Goal: Communication & Community: Answer question/provide support

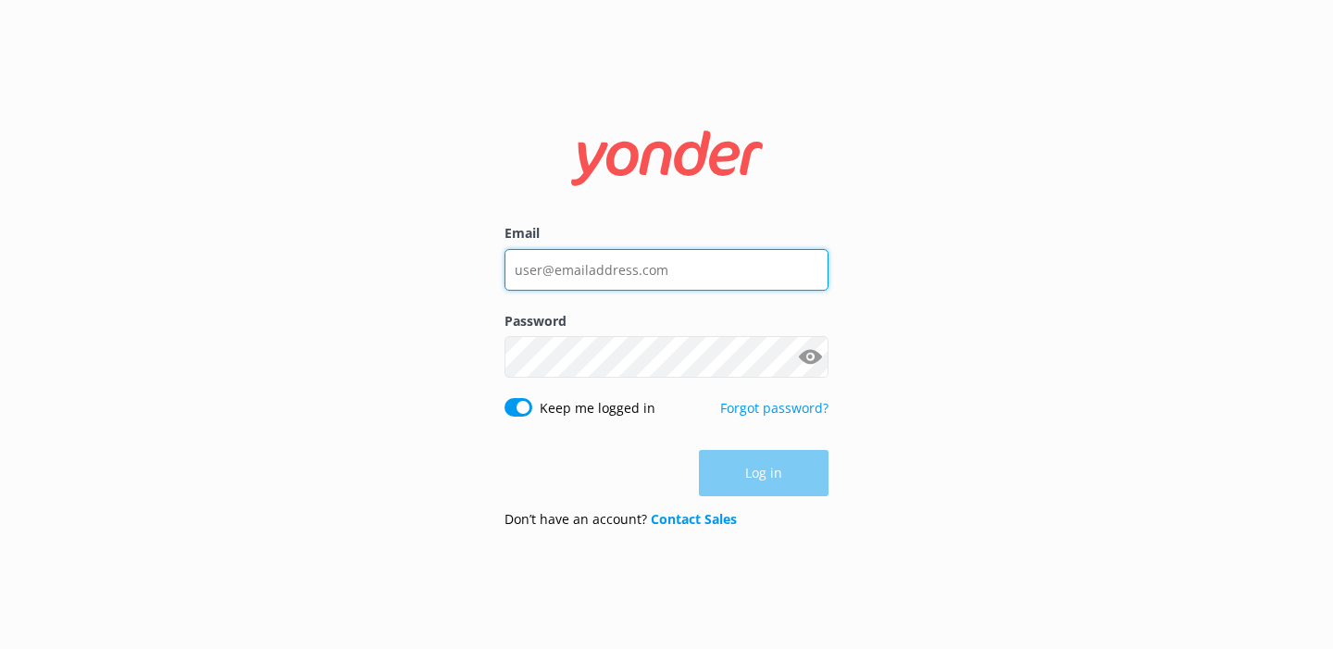
click at [647, 261] on input "Email" at bounding box center [666, 270] width 324 height 42
click at [564, 275] on input "Email" at bounding box center [666, 270] width 324 height 42
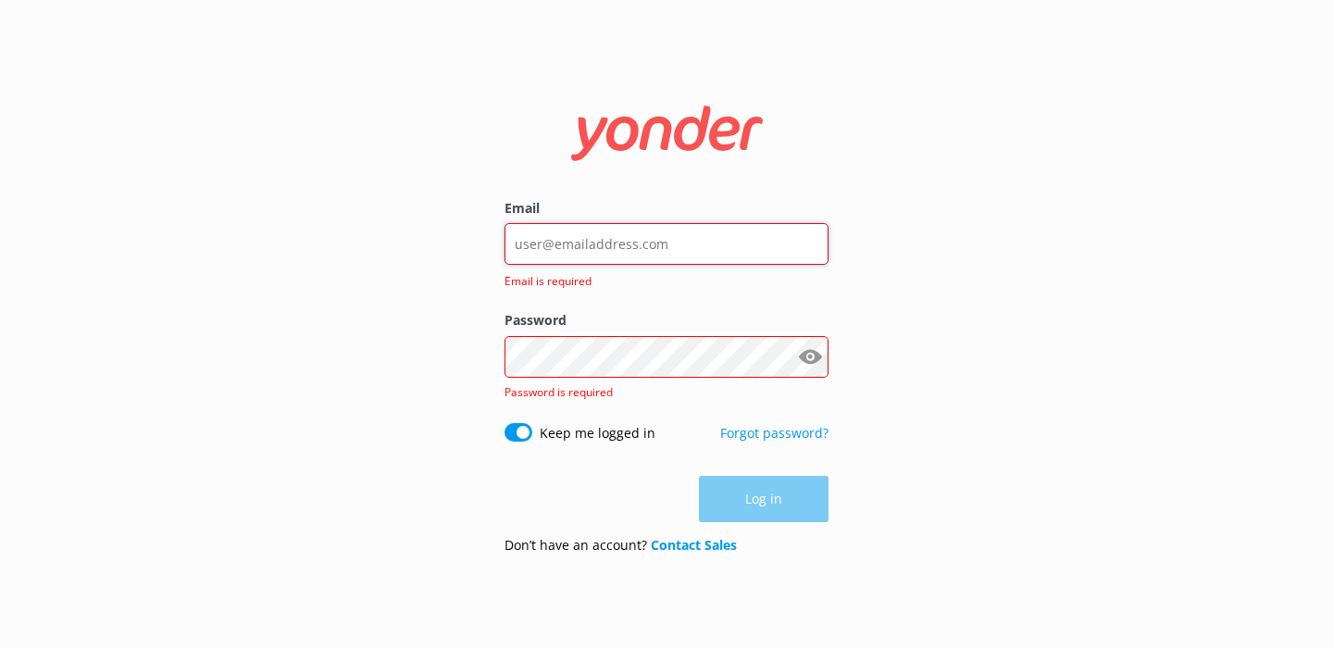
type input "[PERSON_NAME][EMAIL_ADDRESS][DOMAIN_NAME]"
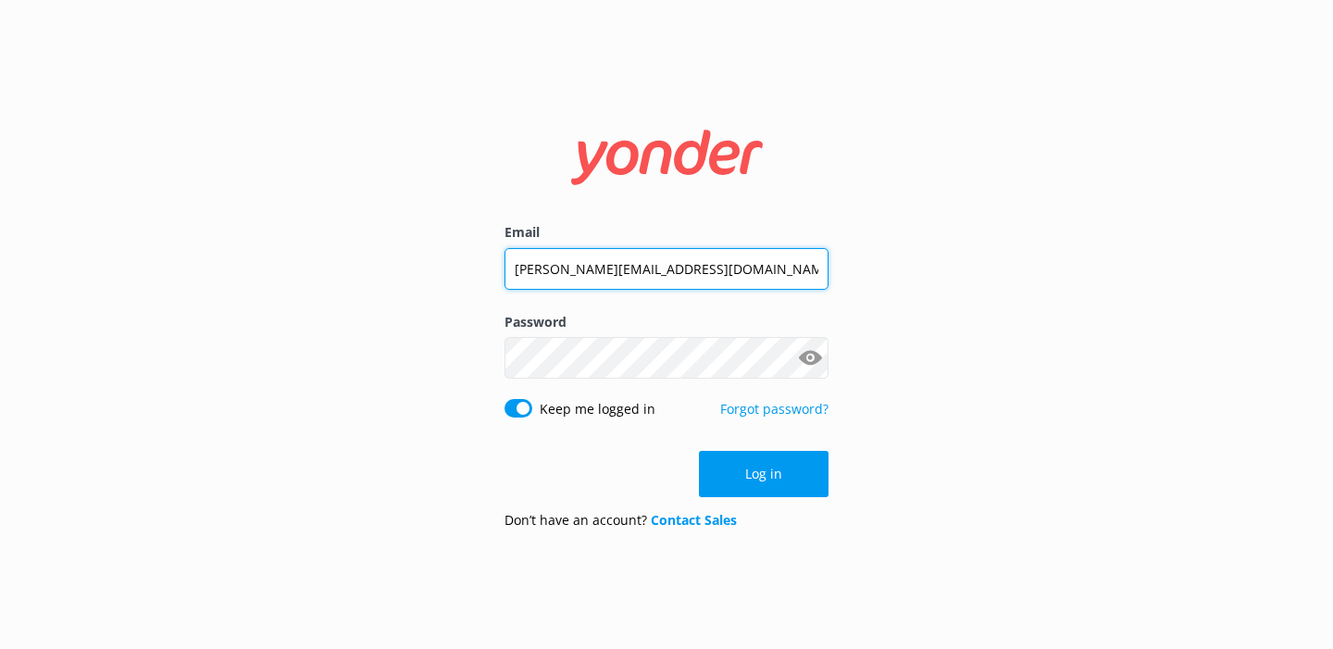
click button "Log in" at bounding box center [764, 474] width 130 height 46
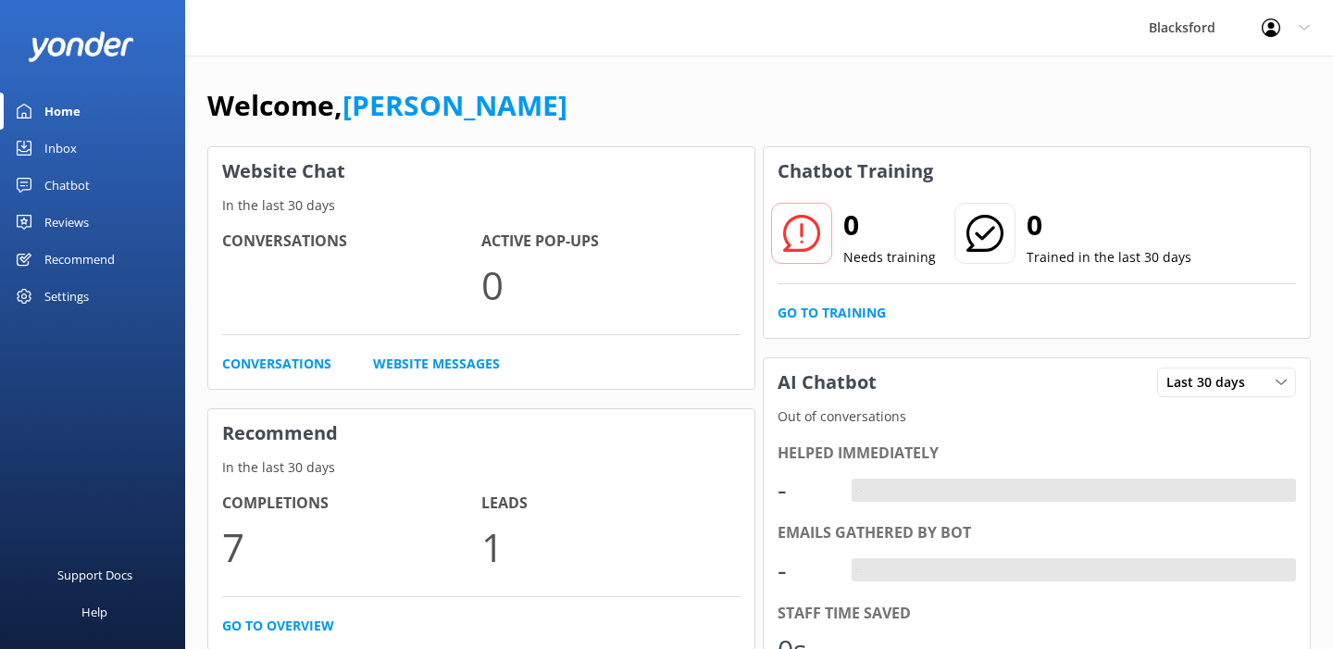
click at [125, 142] on link "Inbox" at bounding box center [92, 148] width 185 height 37
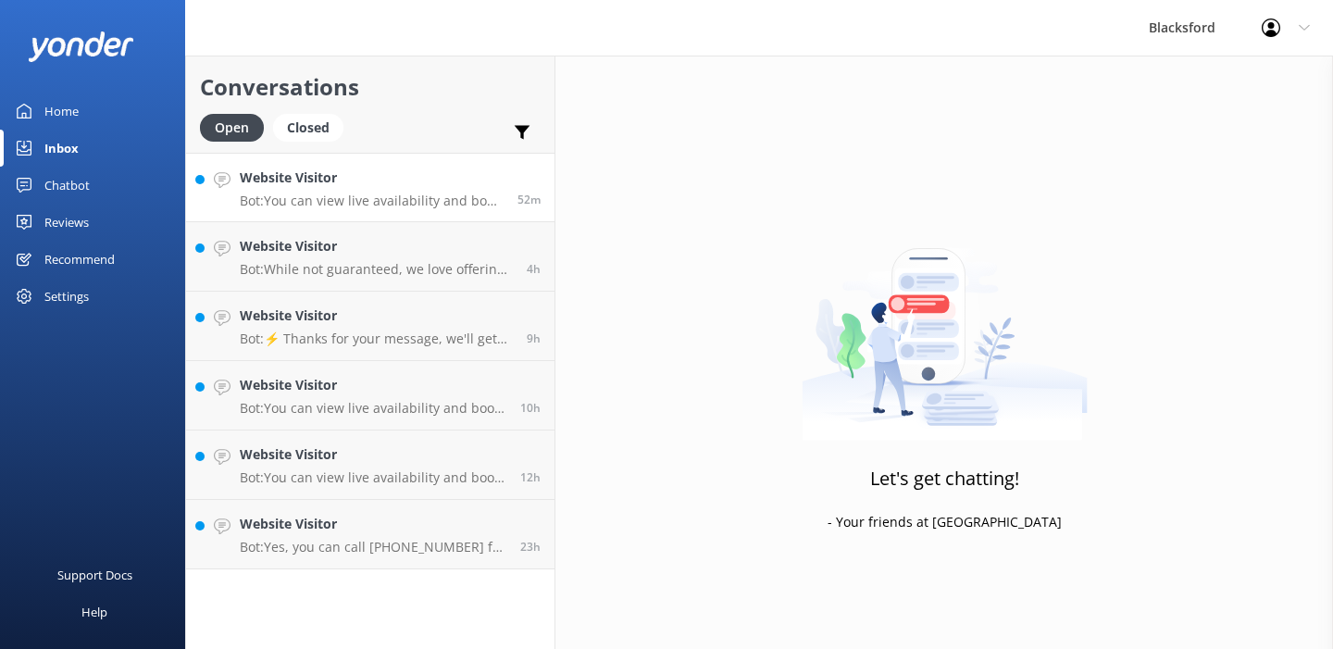
click at [356, 196] on p "Bot: You can view live availability and book your RV online by visiting [URL][D…" at bounding box center [372, 200] width 264 height 17
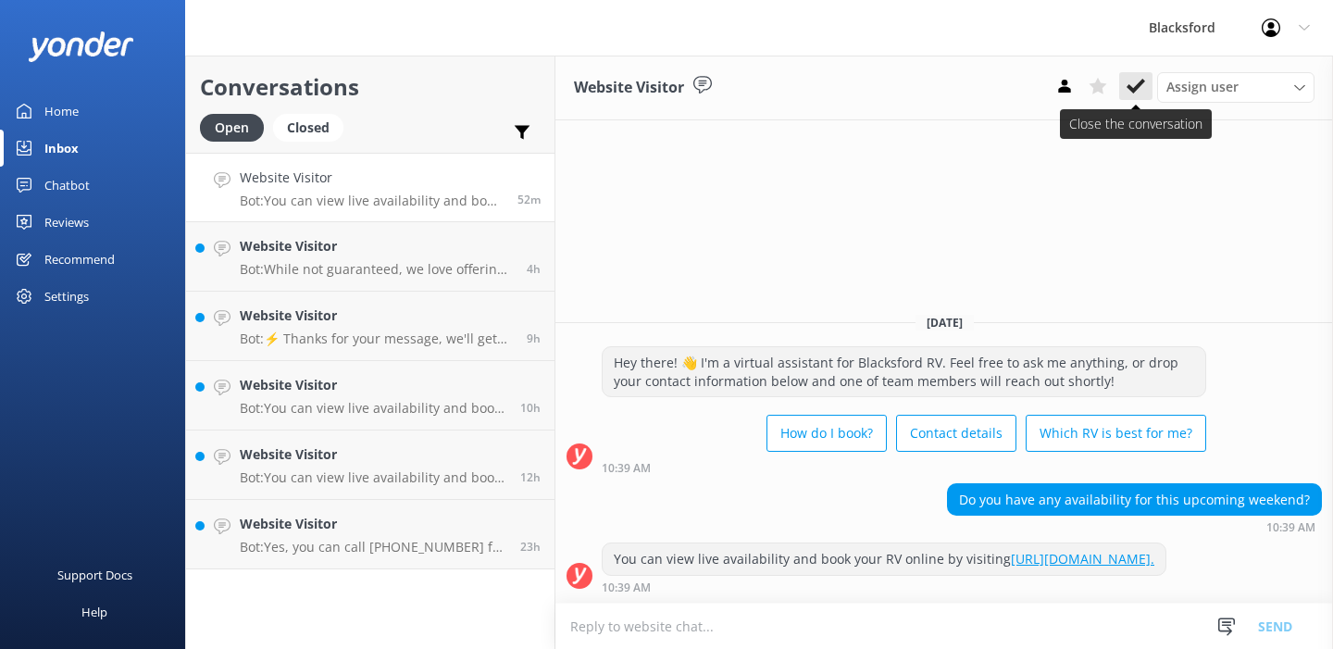
click at [1140, 84] on use at bounding box center [1135, 86] width 19 height 15
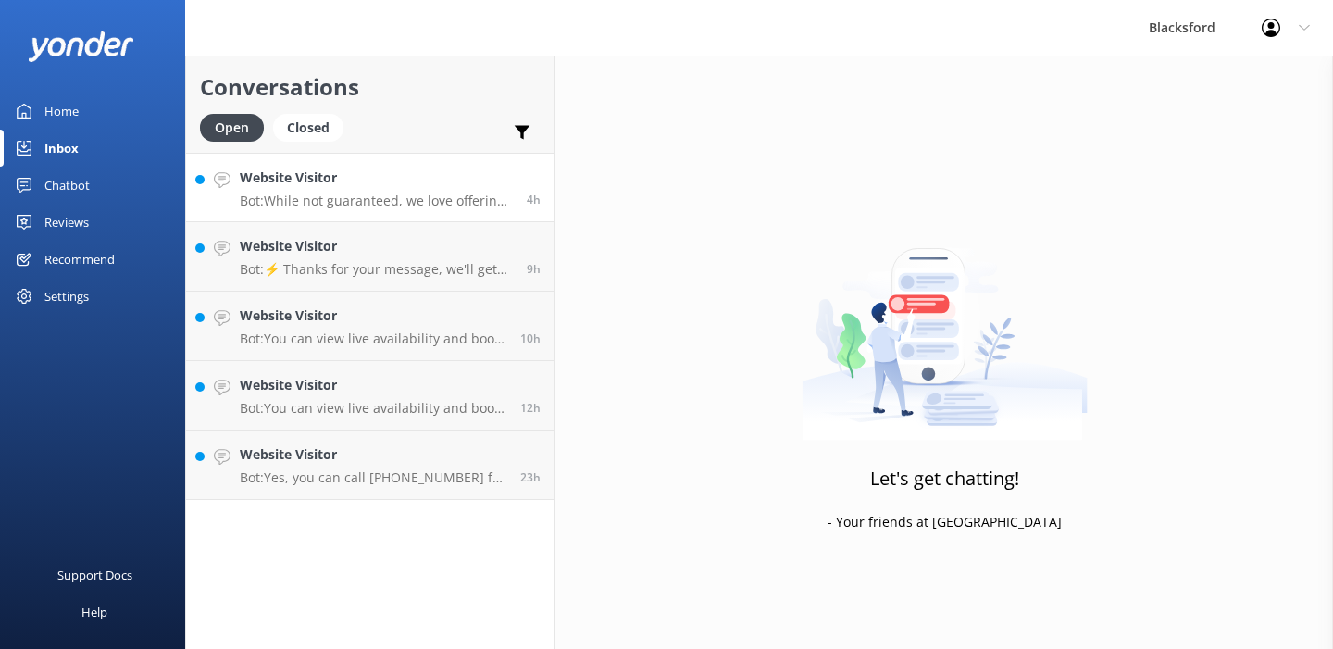
click at [437, 213] on link "Website Visitor Bot: While not guaranteed, we love offering one-way rentals and…" at bounding box center [370, 187] width 368 height 69
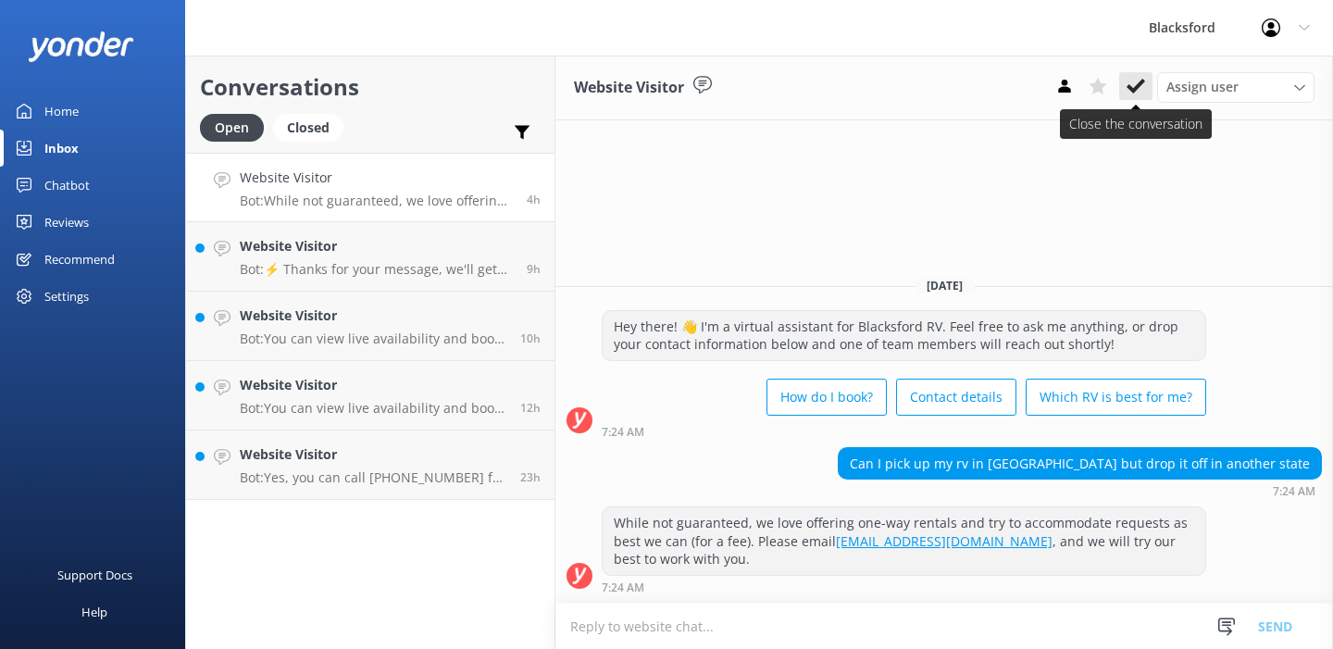
click at [1134, 89] on use at bounding box center [1135, 86] width 19 height 15
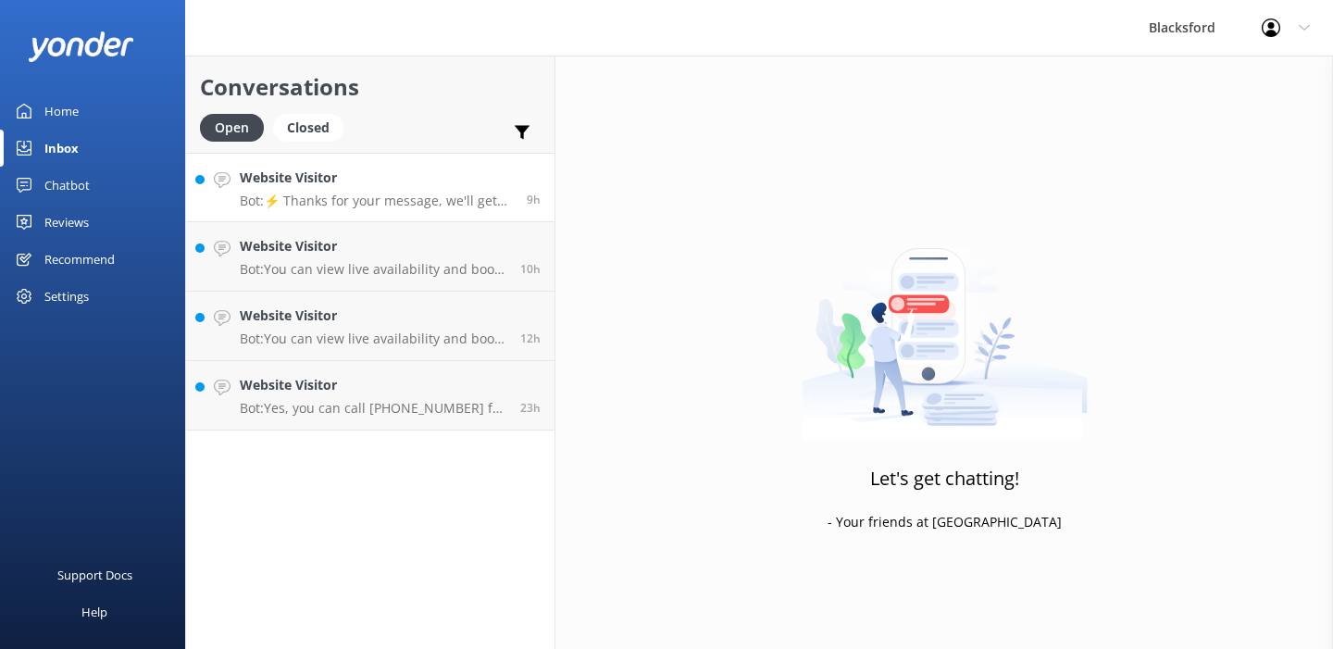
click at [313, 195] on p "Bot: ⚡ Thanks for your message, we'll get back to you as soon as we can. You're…" at bounding box center [376, 200] width 273 height 17
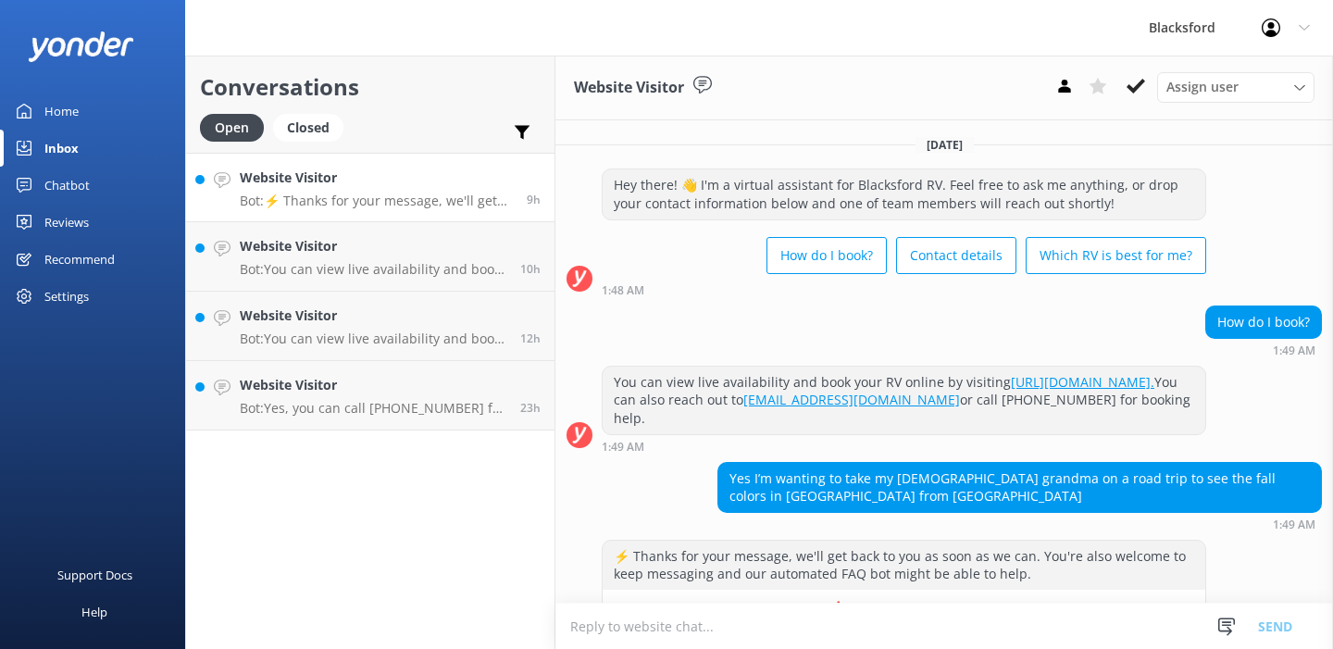
scroll to position [51, 0]
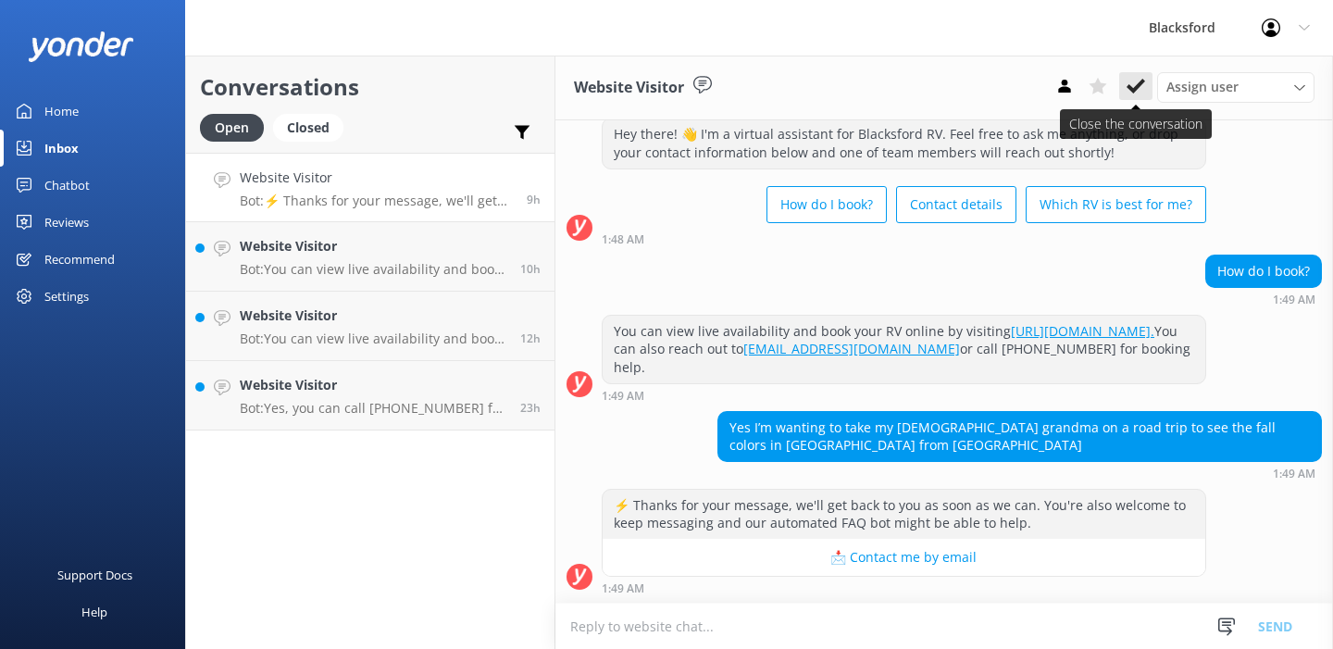
click at [1136, 92] on icon at bounding box center [1135, 86] width 19 height 19
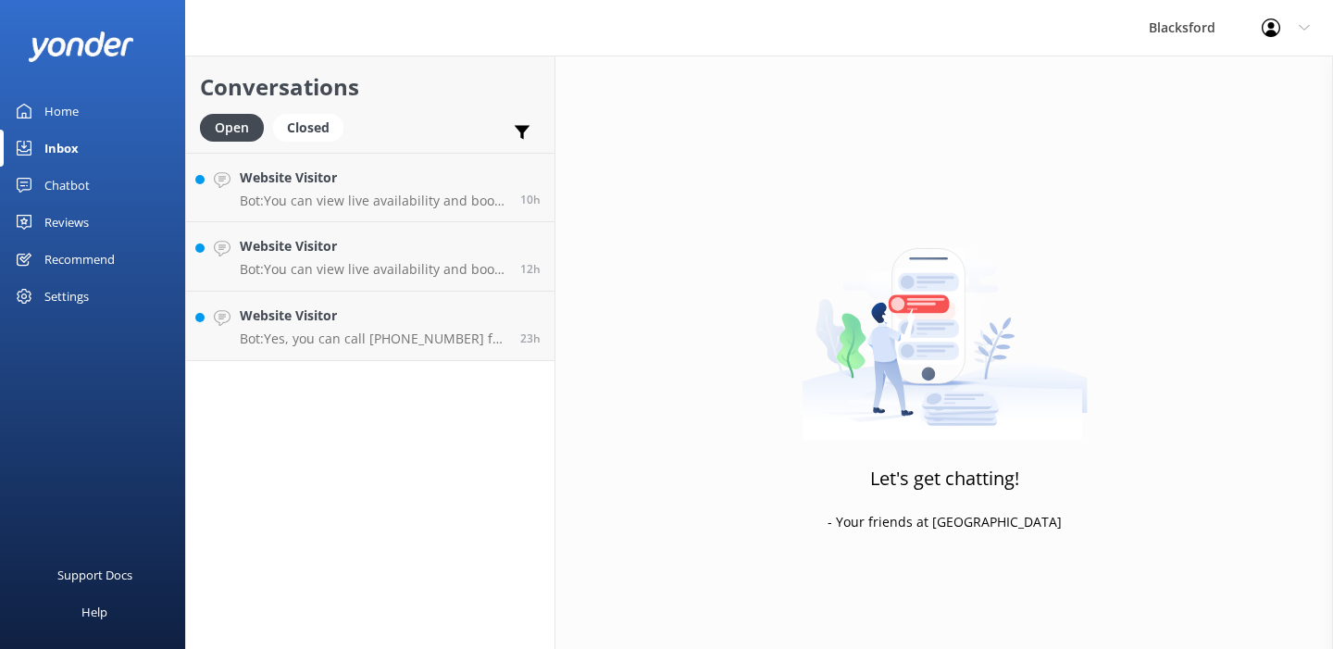
click at [382, 211] on link "Website Visitor Bot: You can view live availability and book your RV online by …" at bounding box center [370, 187] width 368 height 69
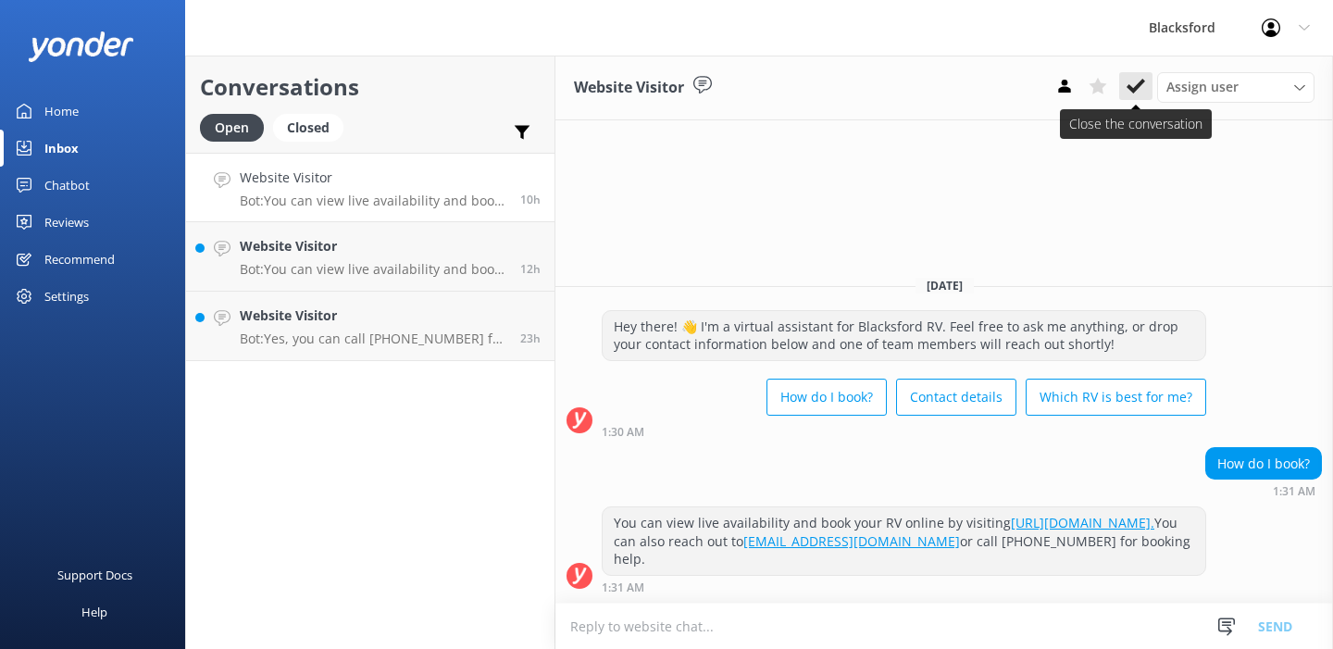
click at [1131, 93] on icon at bounding box center [1135, 86] width 19 height 19
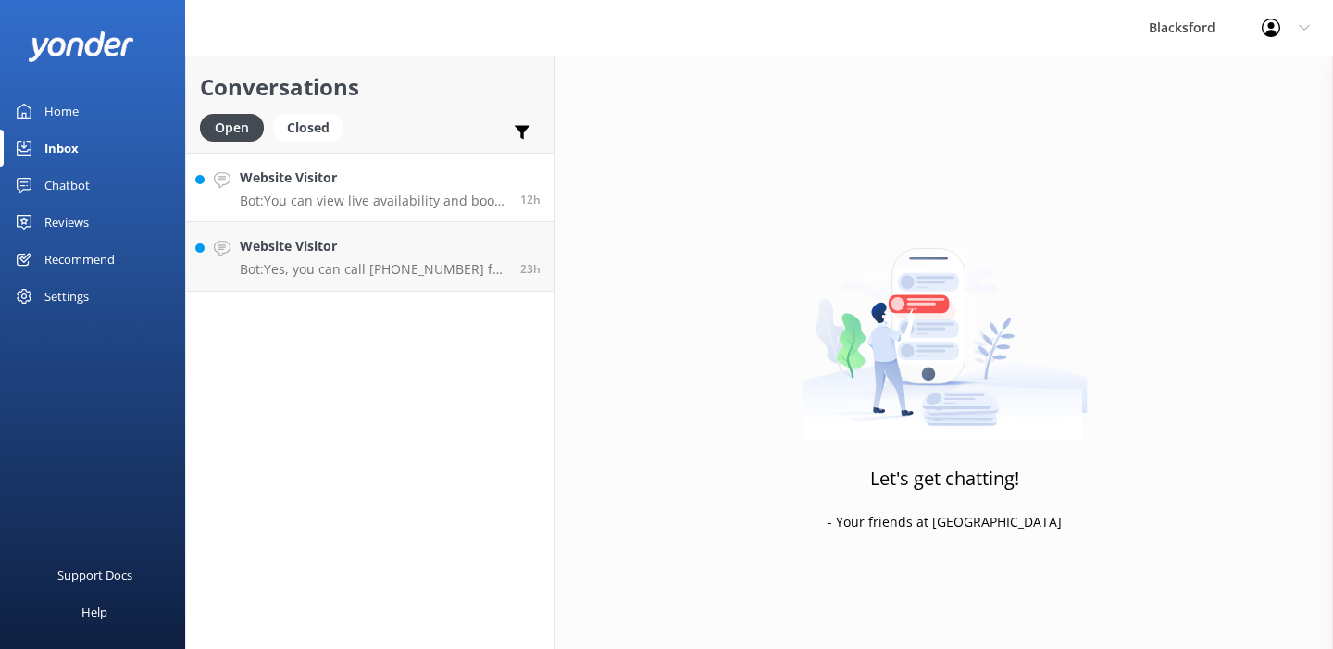
click at [397, 207] on p "Bot: You can view live availability and book your RV online by visiting [URL][D…" at bounding box center [373, 200] width 267 height 17
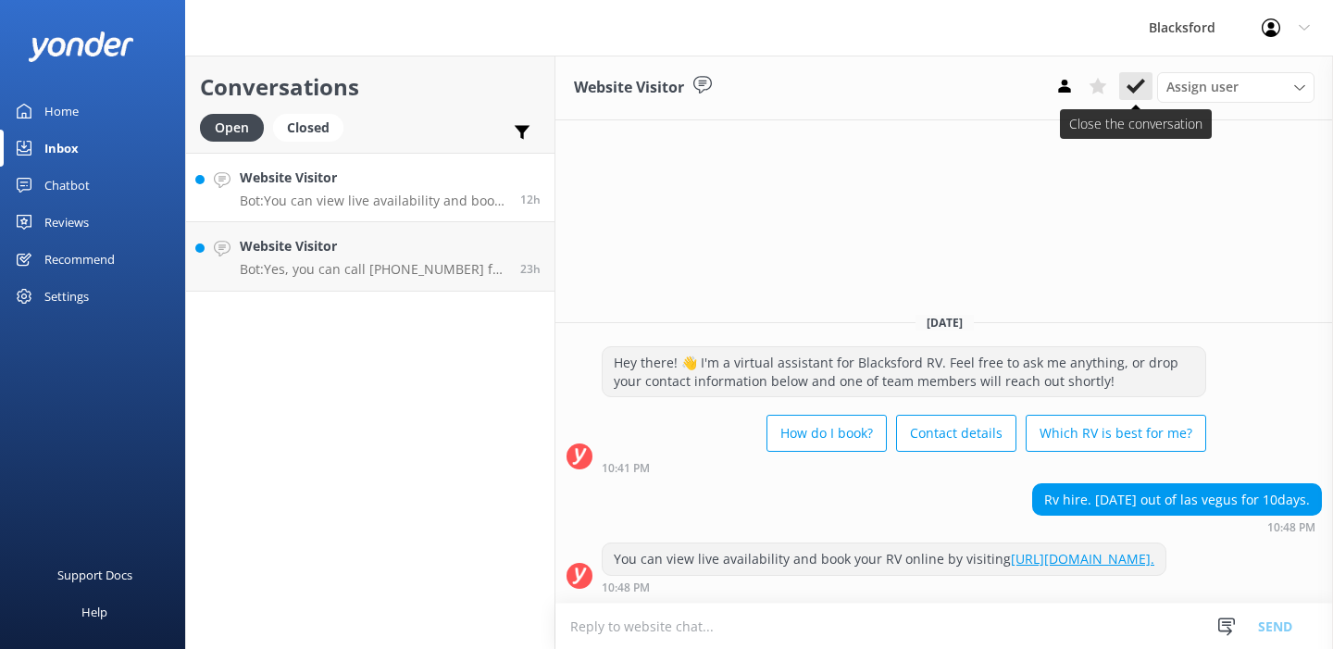
click at [1138, 84] on use at bounding box center [1135, 86] width 19 height 15
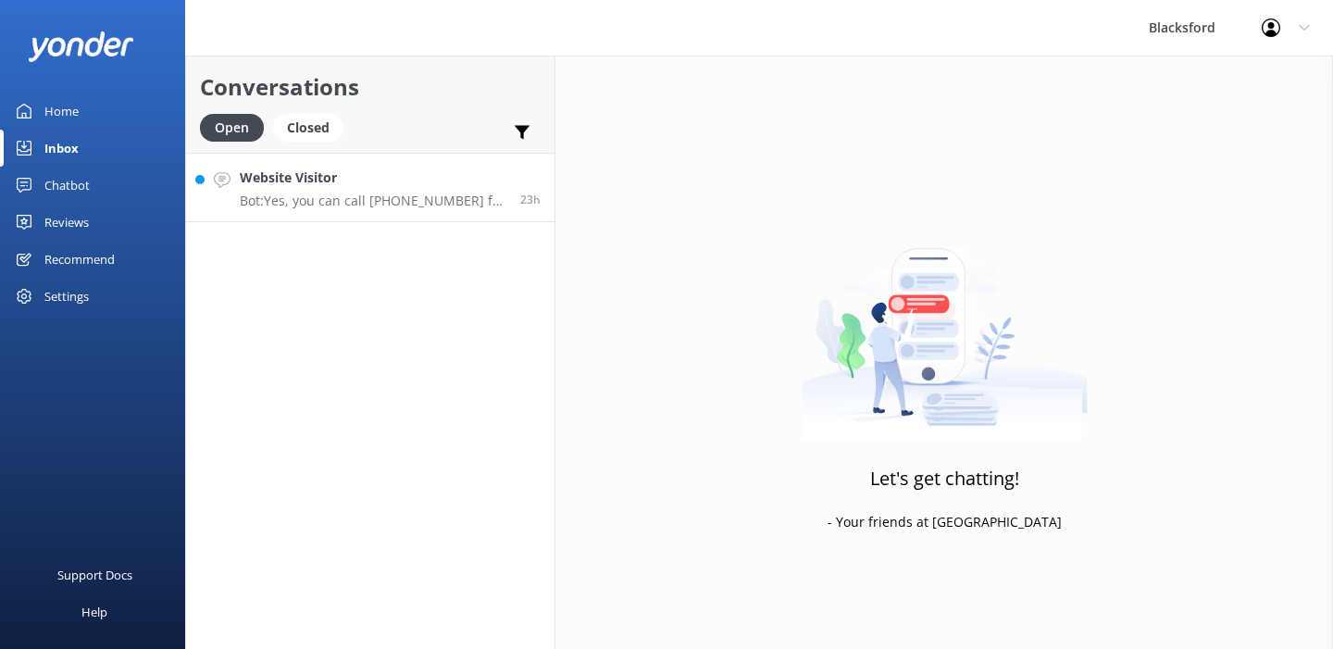
click at [454, 205] on p "Bot: Yes, you can call [PHONE_NUMBER] for booking help with a Bozeman rental." at bounding box center [373, 200] width 267 height 17
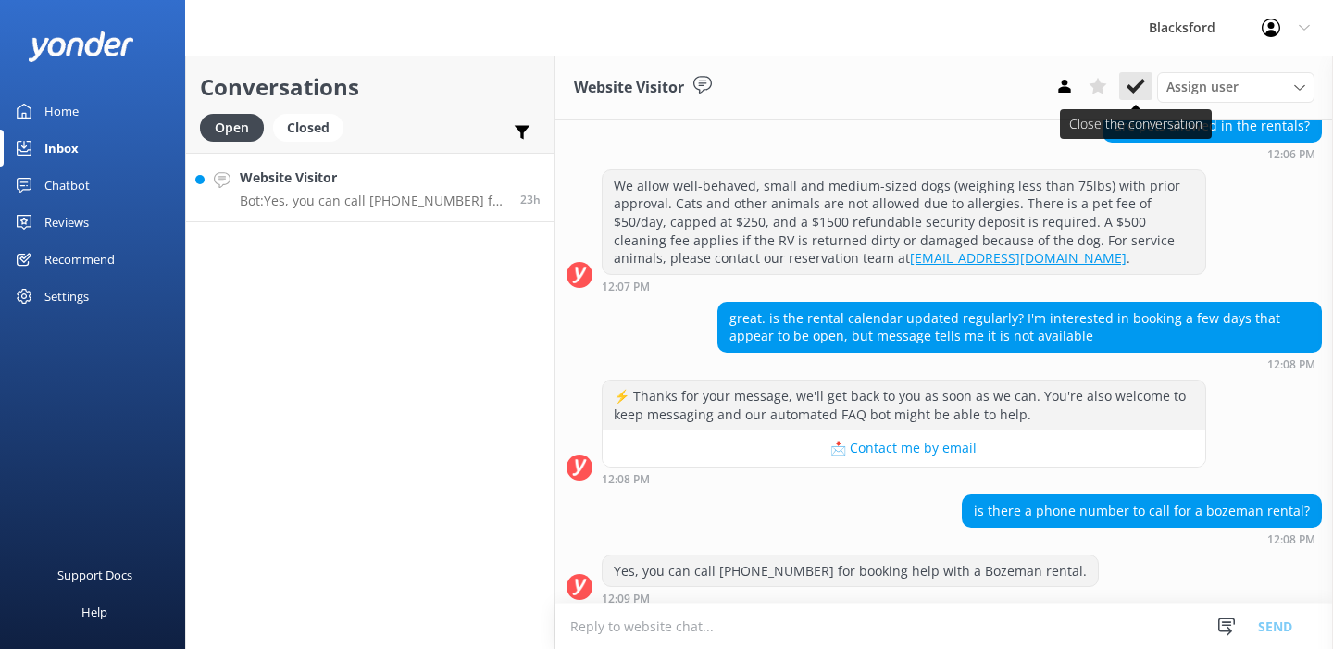
scroll to position [206, 0]
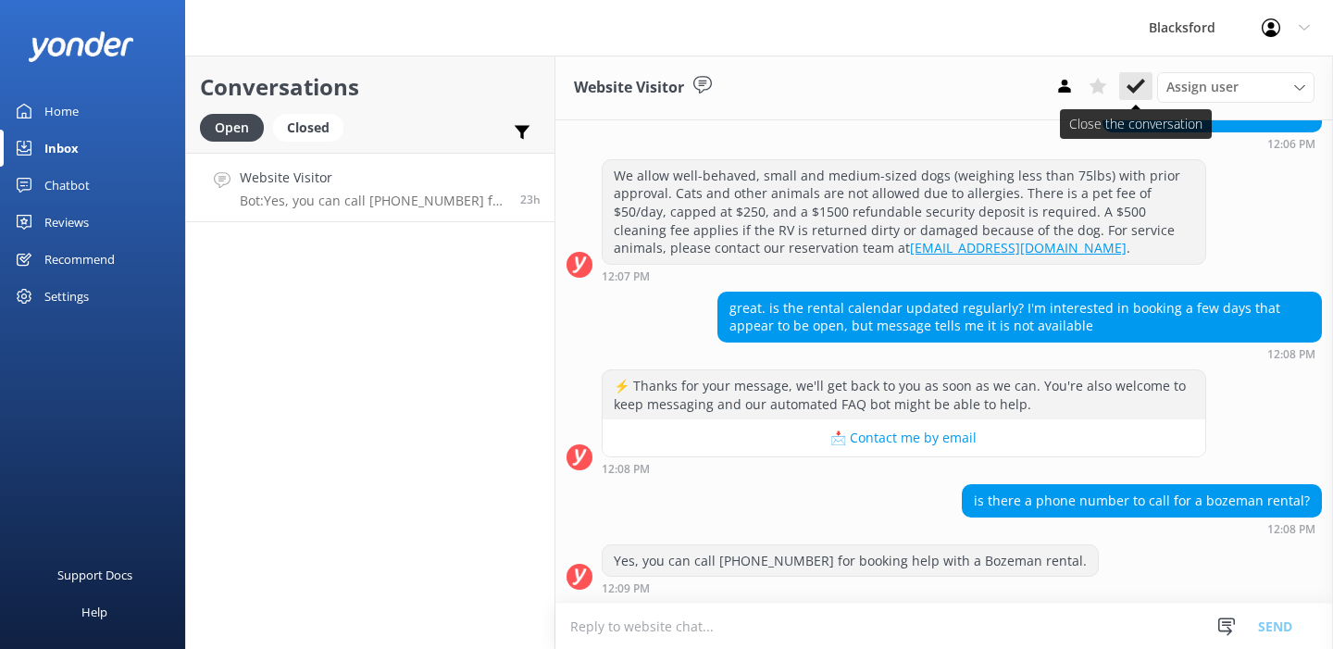
click at [1140, 90] on icon at bounding box center [1135, 86] width 19 height 19
